Goal: Information Seeking & Learning: Learn about a topic

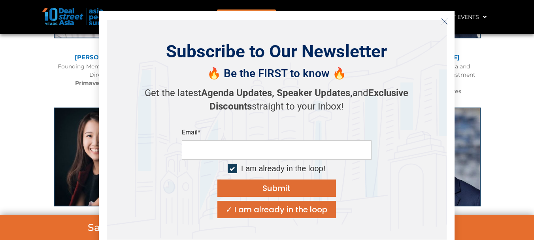
scroll to position [2568, 0]
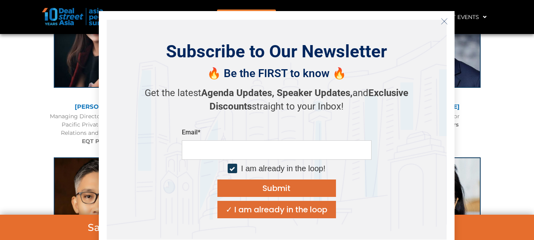
click at [442, 21] on icon "Close" at bounding box center [443, 21] width 7 height 7
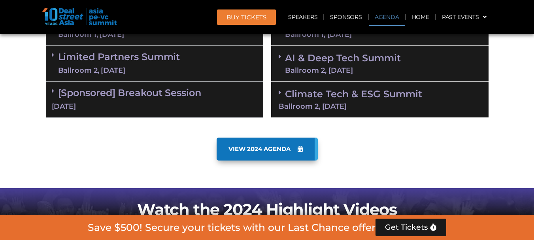
scroll to position [474, 0]
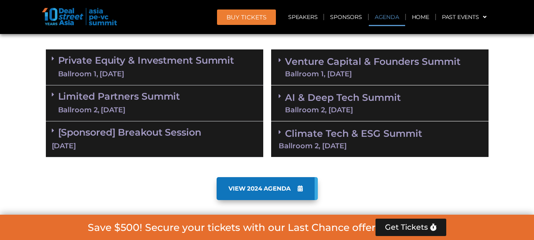
click at [260, 178] on link "VIEW 2024 AGENDA" at bounding box center [266, 188] width 101 height 23
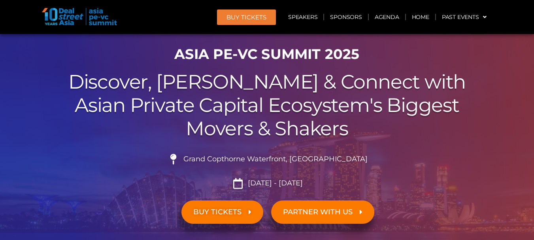
scroll to position [0, 0]
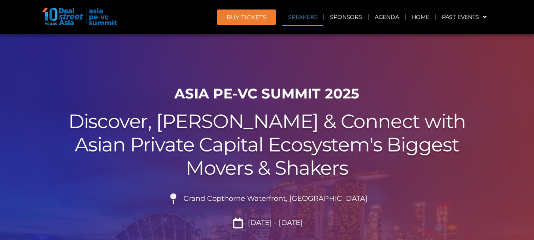
click at [298, 16] on link "Speakers" at bounding box center [302, 17] width 41 height 18
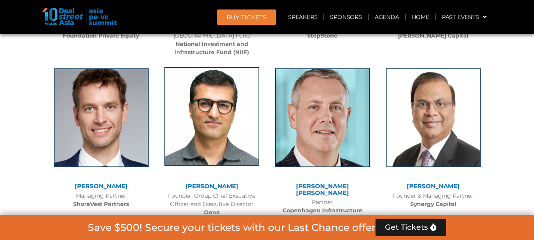
scroll to position [3781, 0]
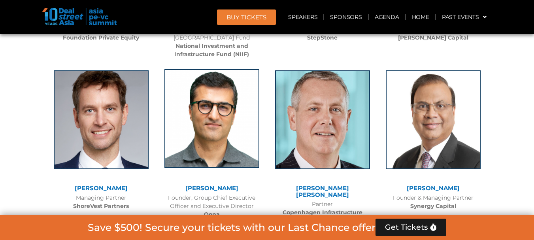
click at [247, 114] on img at bounding box center [211, 118] width 95 height 99
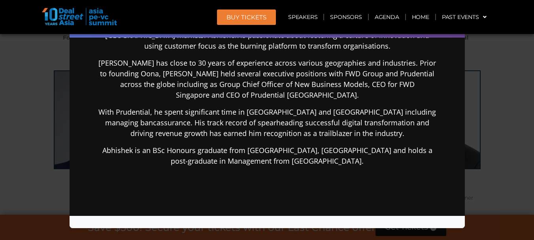
scroll to position [198, 0]
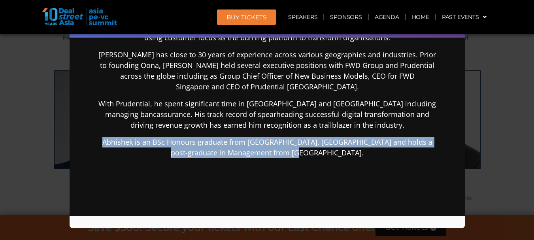
drag, startPoint x: 102, startPoint y: 141, endPoint x: 327, endPoint y: 155, distance: 225.2
click at [327, 155] on p "Abhishek is an BSc Honours graduate from [GEOGRAPHIC_DATA], [GEOGRAPHIC_DATA] a…" at bounding box center [266, 147] width 341 height 21
copy p "Abhishek is an BSc Honours graduate from [GEOGRAPHIC_DATA], [GEOGRAPHIC_DATA] a…"
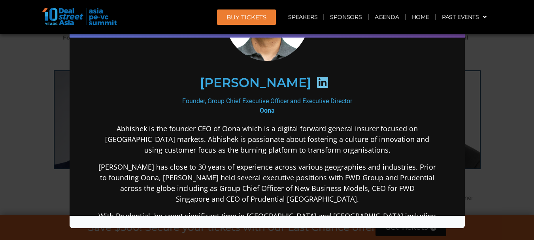
scroll to position [79, 0]
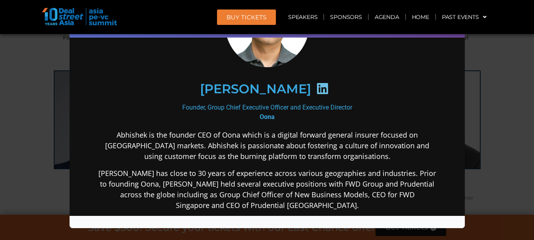
click at [516, 71] on div "Speaker Profile ×" at bounding box center [267, 120] width 534 height 240
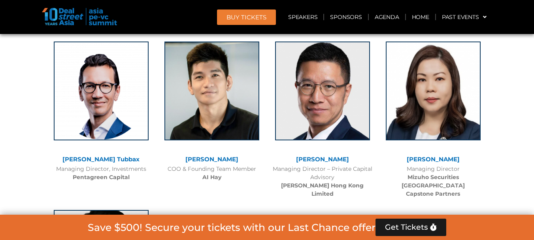
scroll to position [4966, 0]
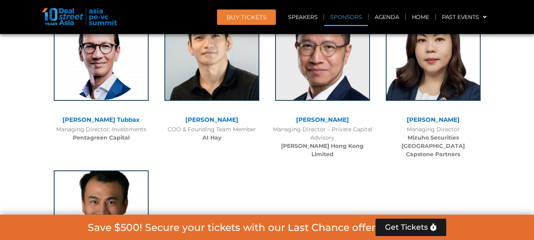
click at [351, 16] on link "Sponsors" at bounding box center [345, 17] width 43 height 18
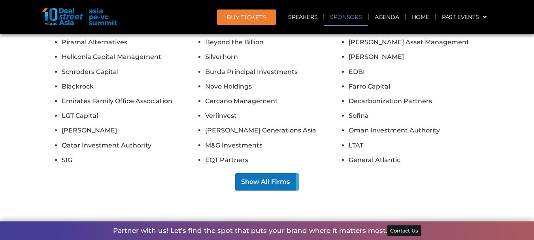
scroll to position [7932, 0]
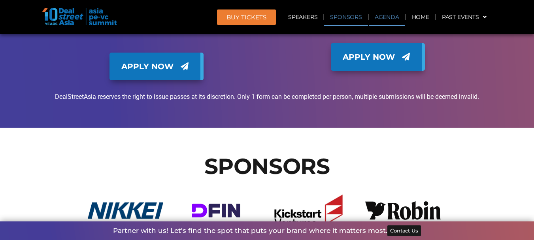
click at [380, 16] on link "Agenda" at bounding box center [387, 17] width 36 height 18
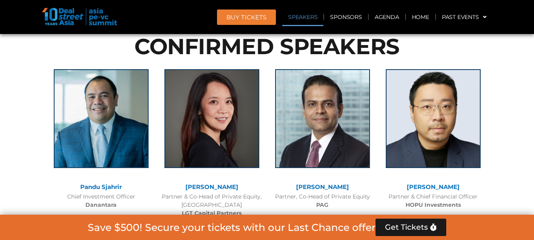
scroll to position [888, 0]
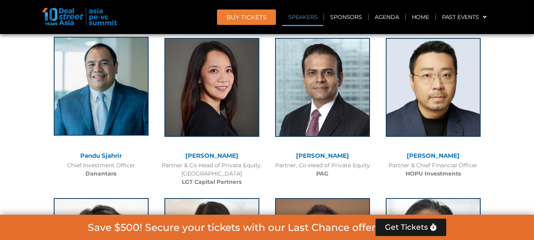
click at [114, 100] on img at bounding box center [101, 86] width 95 height 99
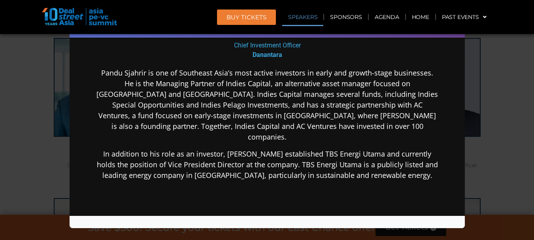
scroll to position [131, 0]
